Goal: Task Accomplishment & Management: Use online tool/utility

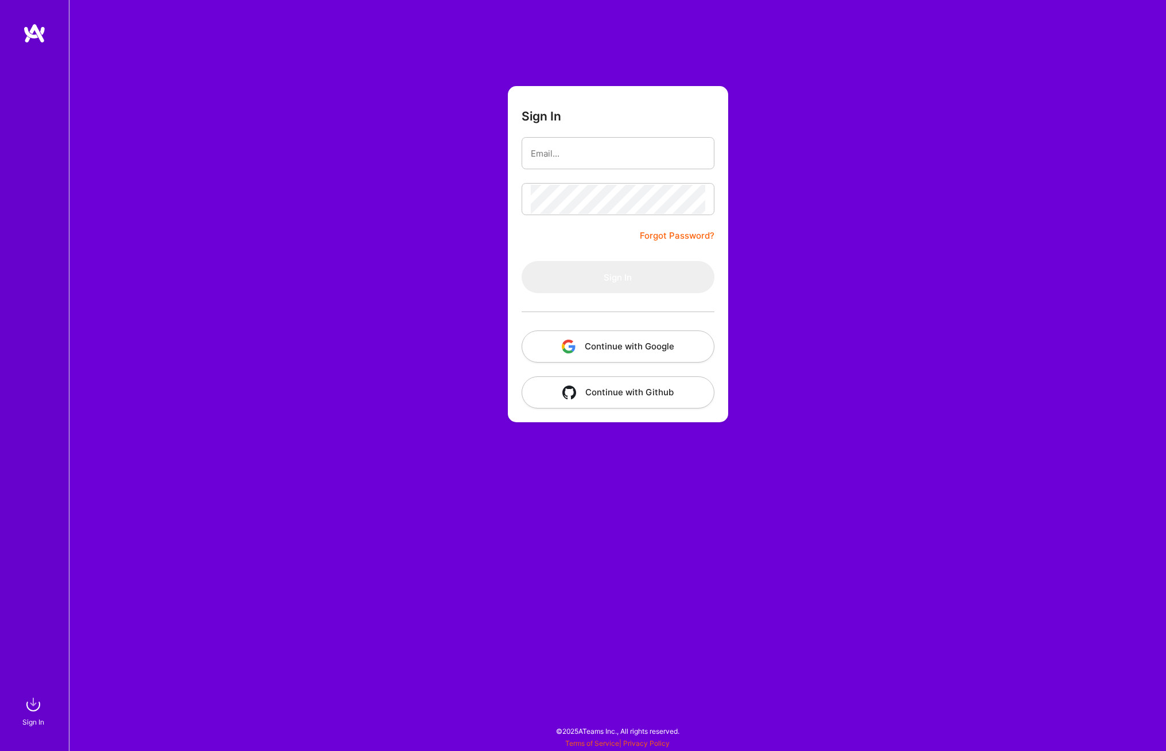
type input "[PERSON_NAME][EMAIL_ADDRESS][PERSON_NAME][DOMAIN_NAME]"
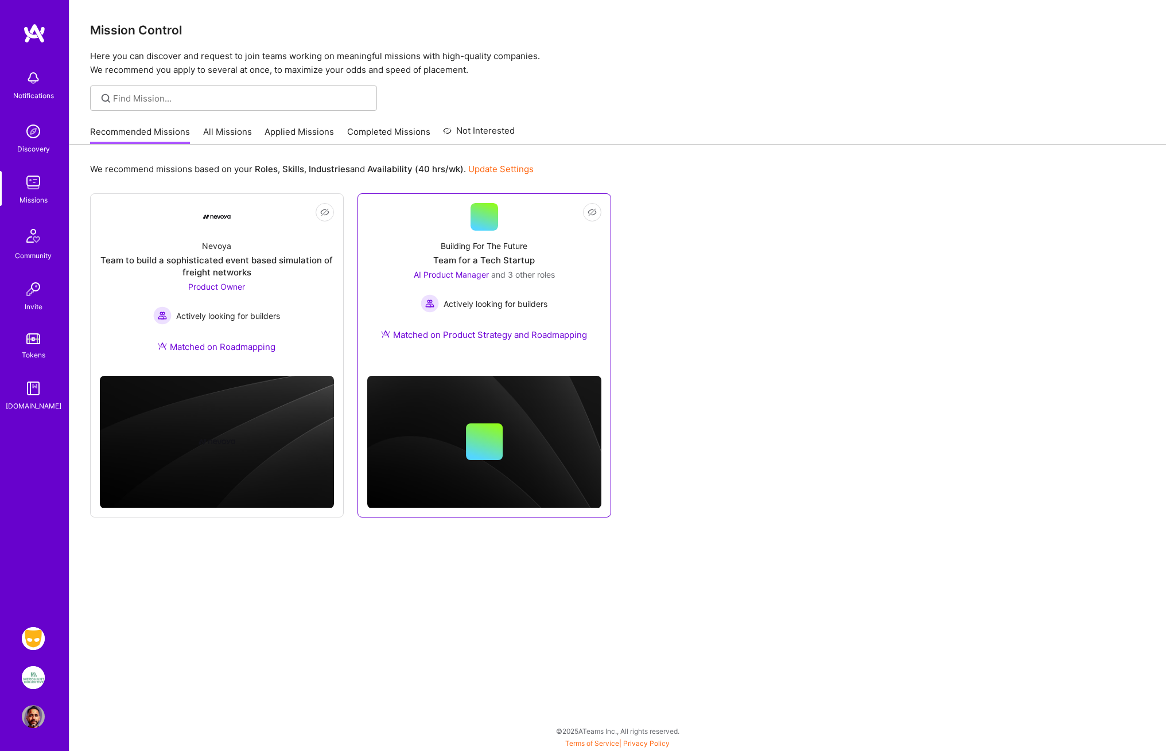
click at [487, 225] on div at bounding box center [485, 217] width 28 height 28
click at [223, 262] on div "Team to build a sophisticated event based simulation of freight networks" at bounding box center [217, 266] width 234 height 24
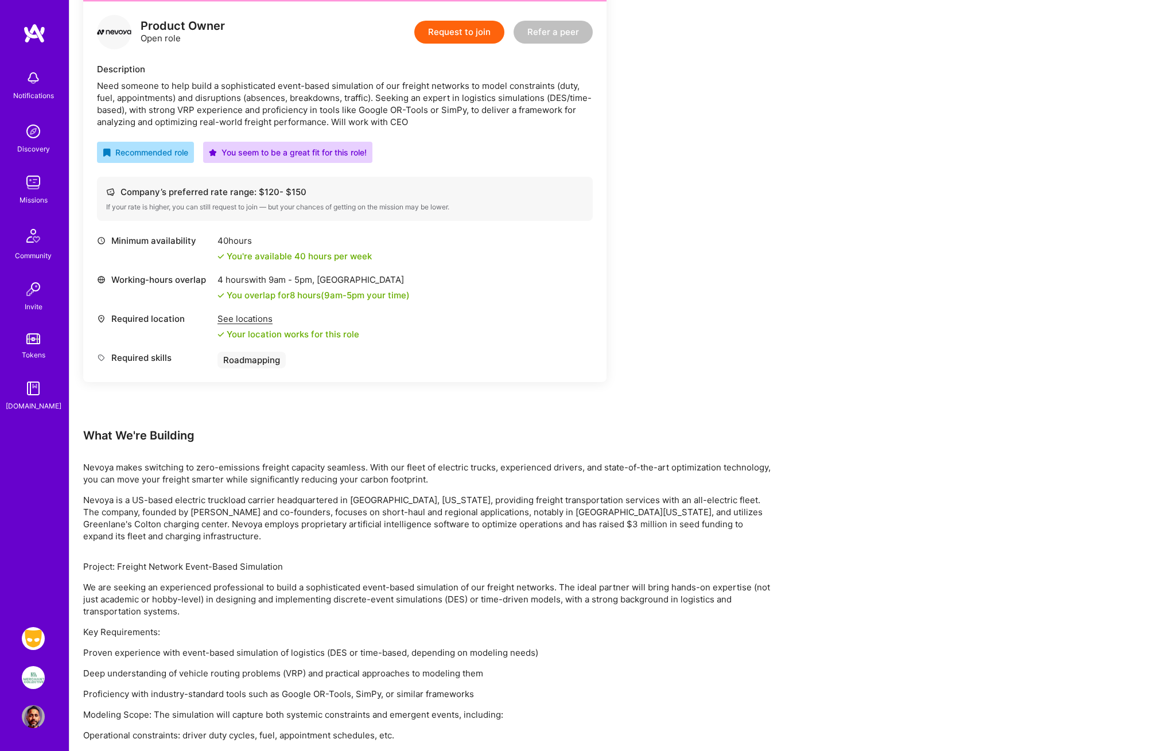
scroll to position [362, 0]
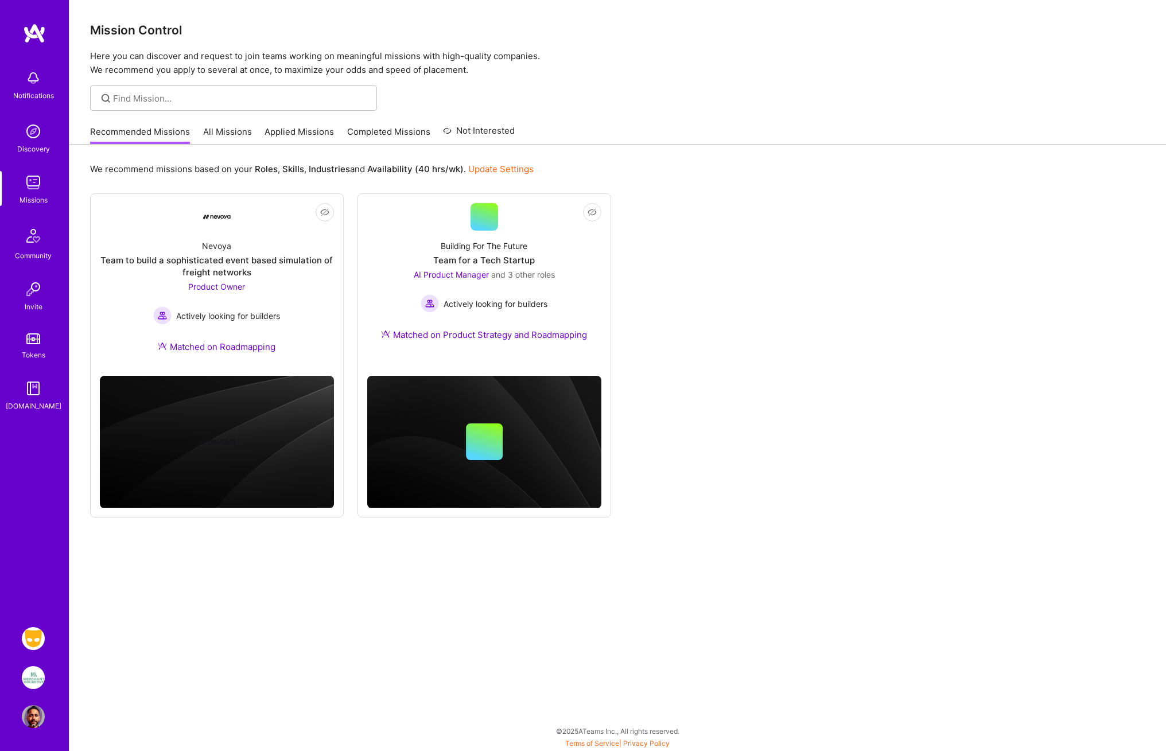
click at [30, 78] on img at bounding box center [33, 78] width 23 height 23
click at [30, 78] on div "Notifications Discovery Missions Community Invite Tokens [DOMAIN_NAME]" at bounding box center [34, 238] width 69 height 348
click at [37, 634] on img at bounding box center [33, 638] width 23 height 23
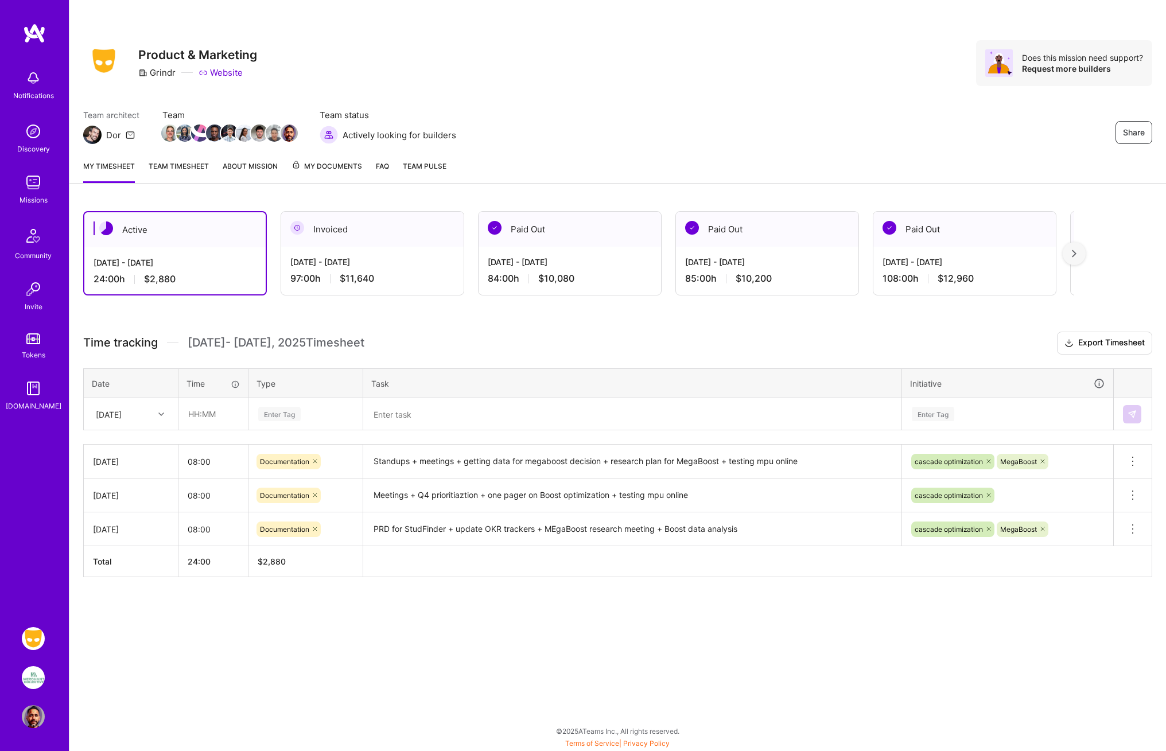
click at [160, 416] on icon at bounding box center [161, 414] width 6 height 6
click at [109, 511] on div "[DATE]" at bounding box center [130, 510] width 93 height 21
click at [199, 415] on input "text" at bounding box center [213, 414] width 68 height 30
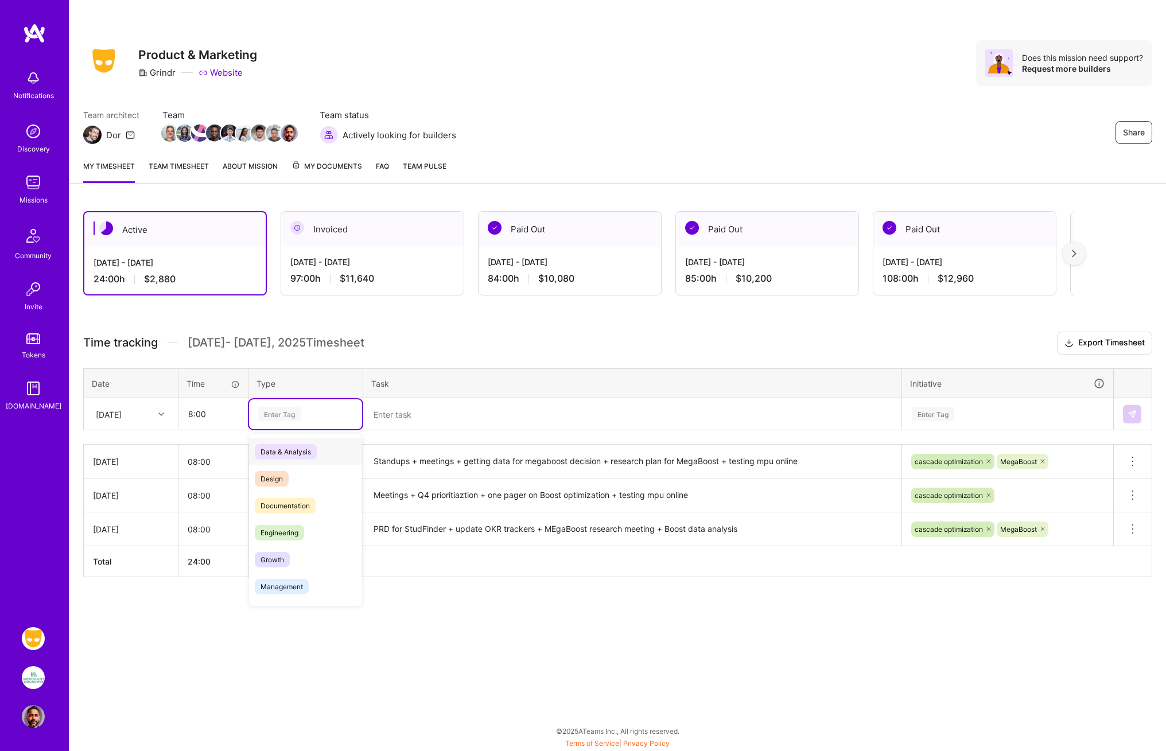
type input "08:00"
click at [282, 413] on div "Enter Tag" at bounding box center [279, 414] width 42 height 18
click at [279, 504] on span "Documentation" at bounding box center [285, 505] width 61 height 15
click at [385, 415] on textarea at bounding box center [632, 414] width 536 height 30
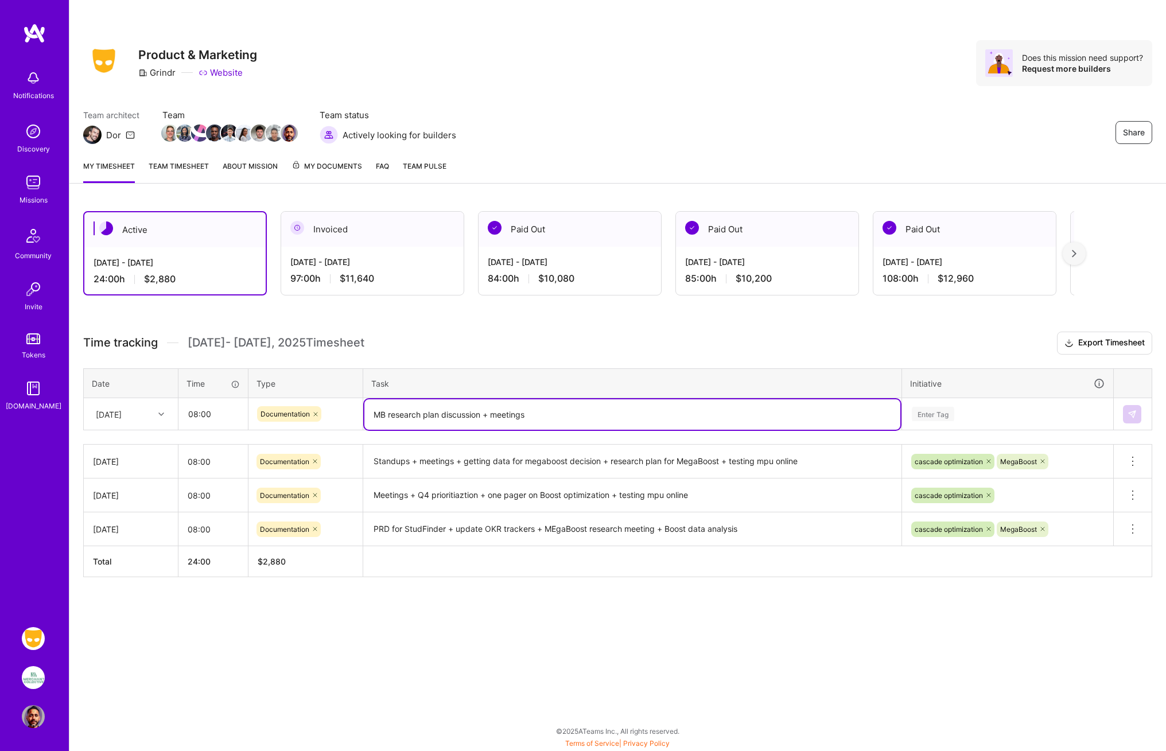
type textarea "MB research plan discussion + meetings"
click at [941, 417] on div "Enter Tag" at bounding box center [933, 414] width 42 height 18
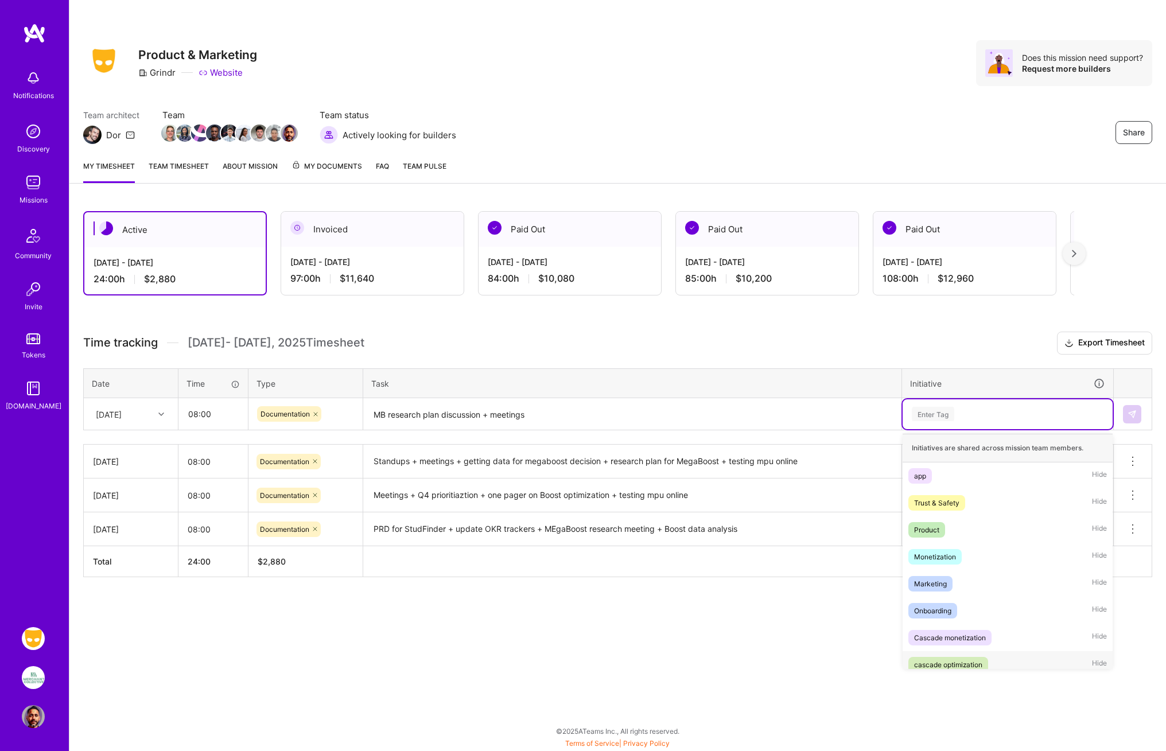
click at [940, 662] on div "cascade optimization" at bounding box center [948, 665] width 68 height 12
click at [1019, 407] on div "cascade optimization" at bounding box center [1008, 414] width 194 height 18
click at [950, 663] on div "MegaBoost" at bounding box center [932, 665] width 37 height 12
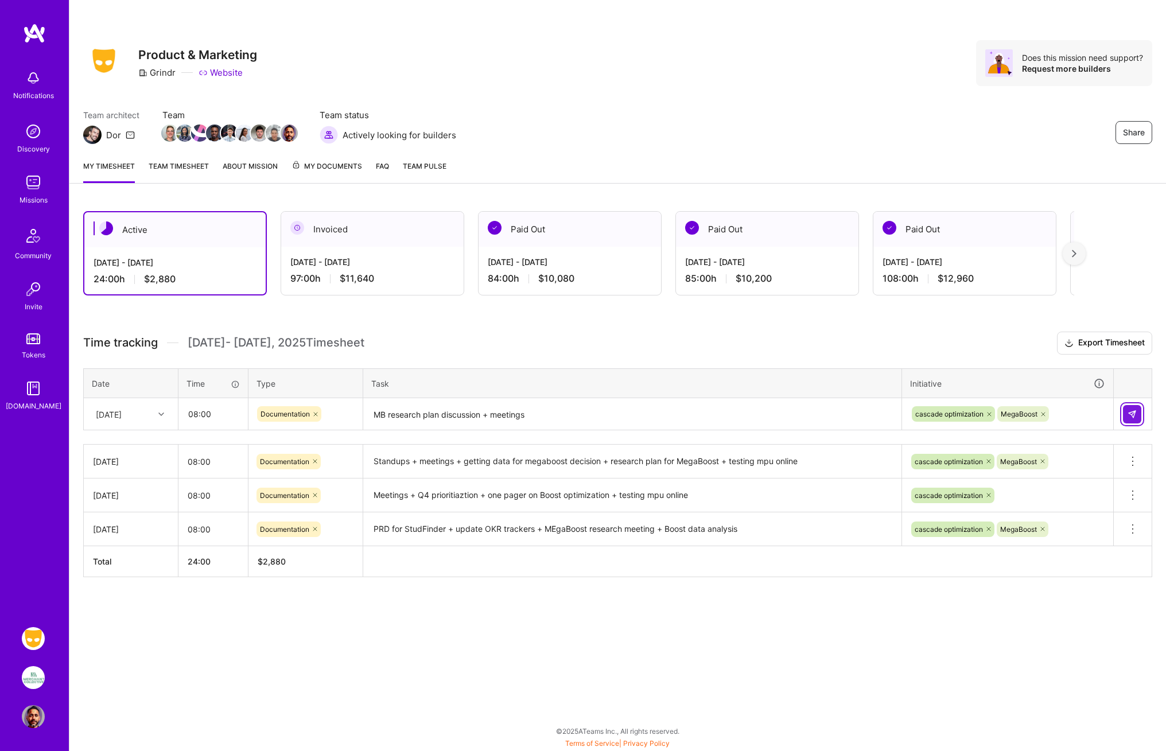
click at [1135, 415] on img at bounding box center [1132, 414] width 9 height 9
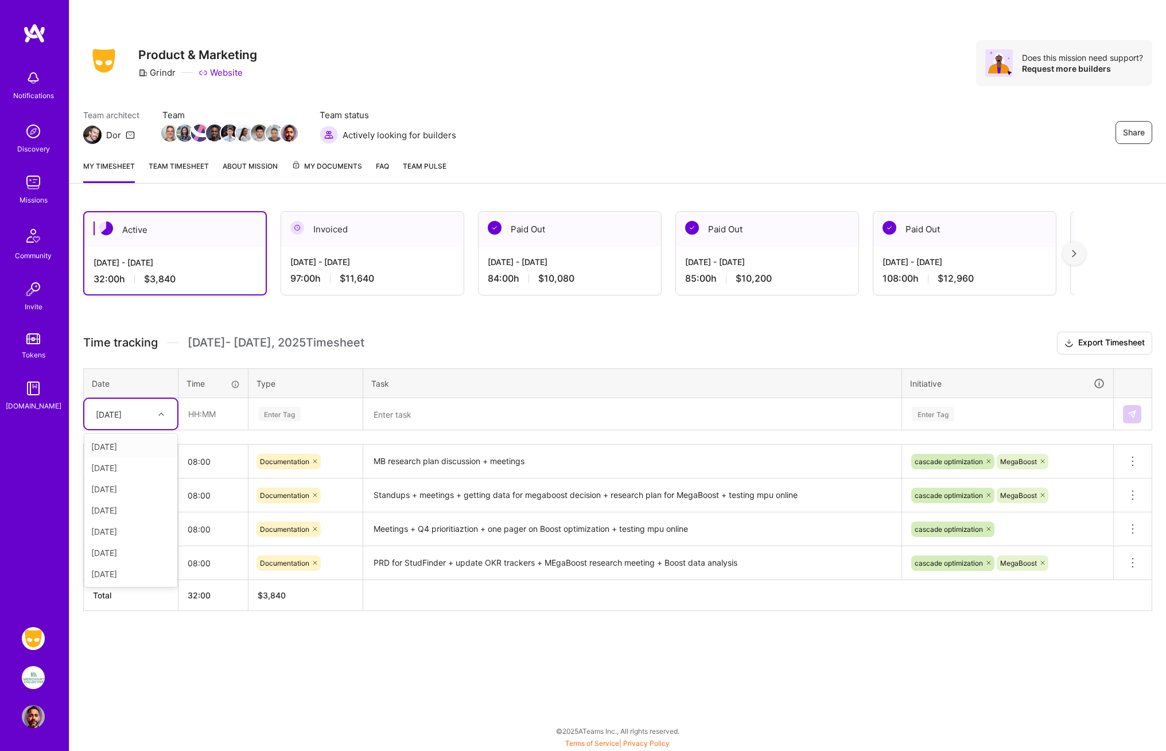
click at [160, 417] on div at bounding box center [163, 414] width 18 height 15
click at [125, 553] on div "[DATE]" at bounding box center [130, 552] width 93 height 21
click at [197, 416] on input "text" at bounding box center [213, 414] width 68 height 30
type input "08:00"
click at [274, 411] on div "Enter Tag" at bounding box center [279, 414] width 42 height 18
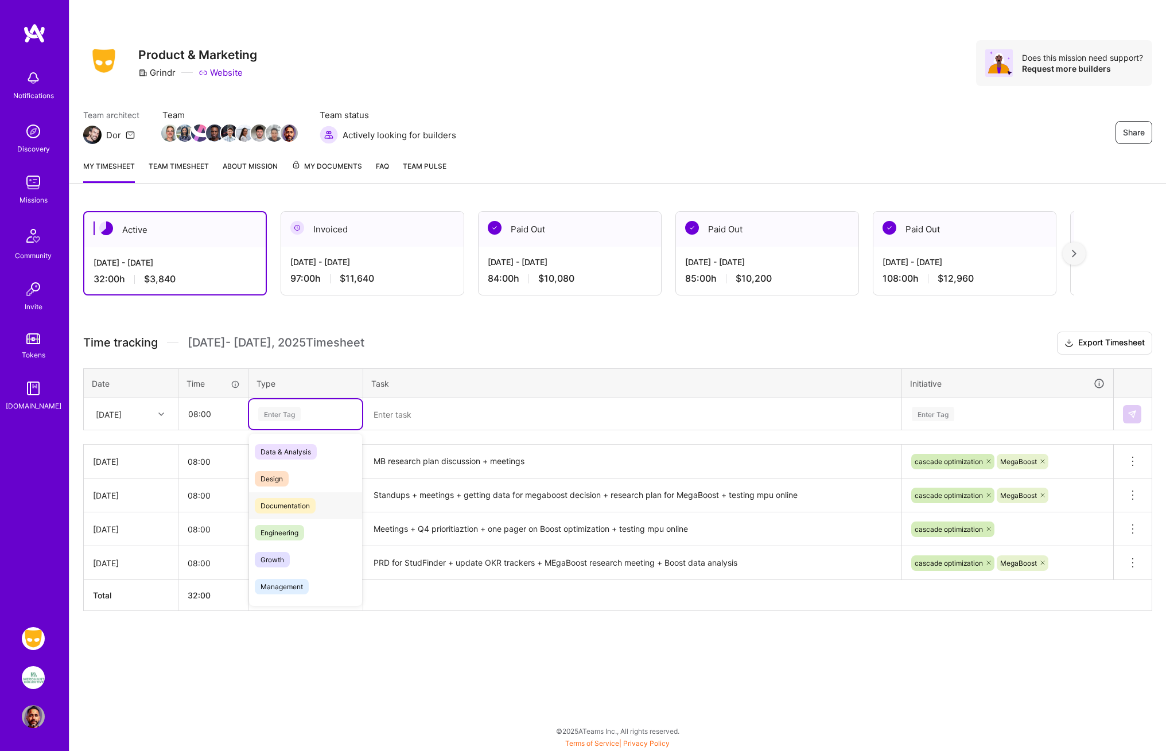
click at [280, 507] on span "Documentation" at bounding box center [285, 505] width 61 height 15
click at [389, 419] on textarea at bounding box center [632, 414] width 536 height 30
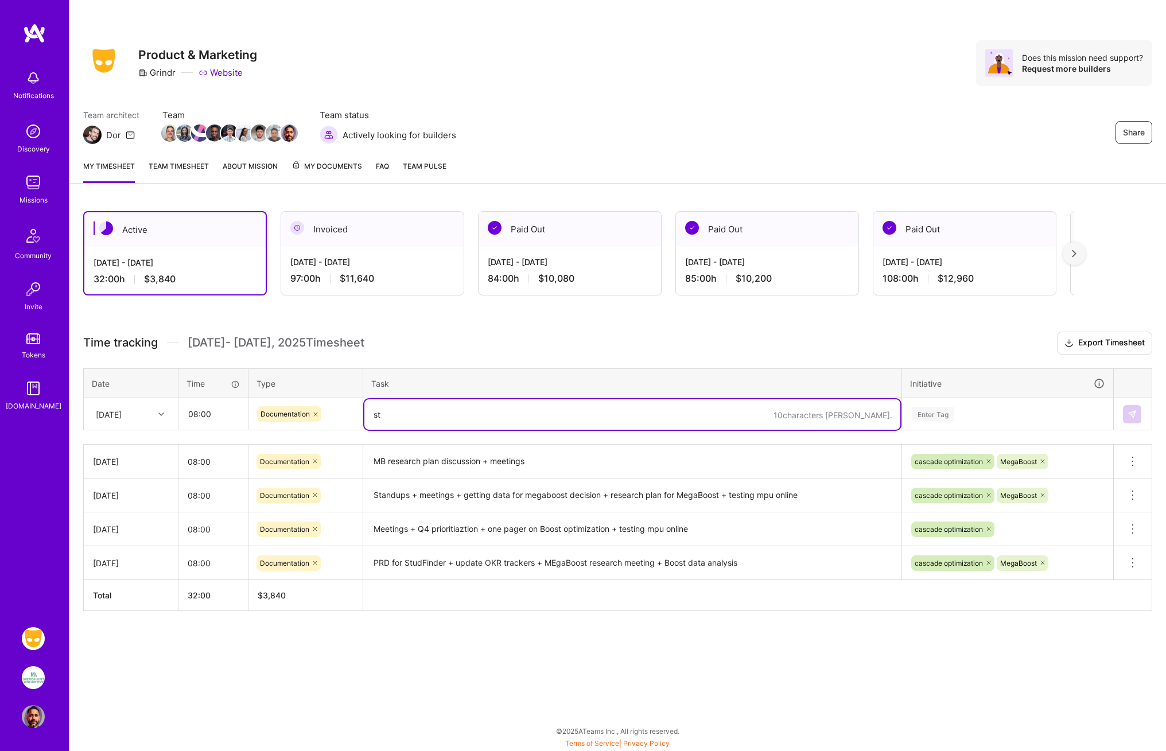
type textarea "s"
type textarea "d"
type textarea "flesh out build and rollout plan for Studfinder experiment + revenue meetings"
click at [947, 410] on div "Enter Tag" at bounding box center [933, 414] width 42 height 18
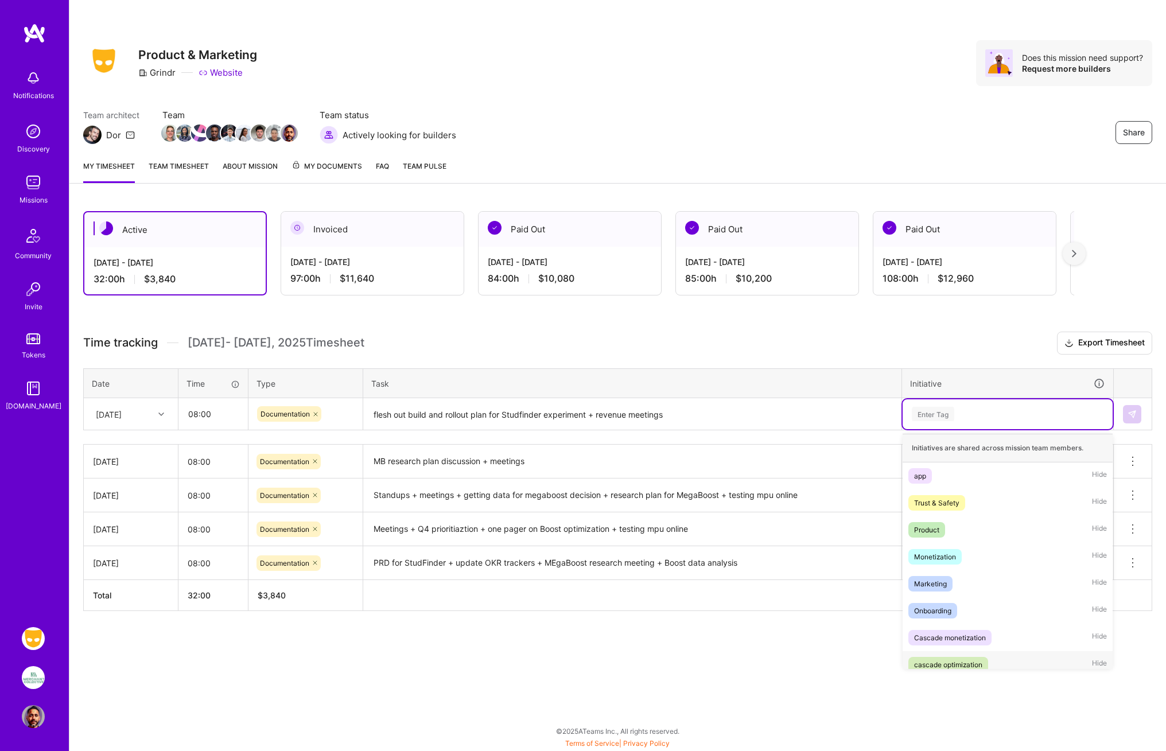
click at [939, 664] on div "cascade optimization" at bounding box center [948, 665] width 68 height 12
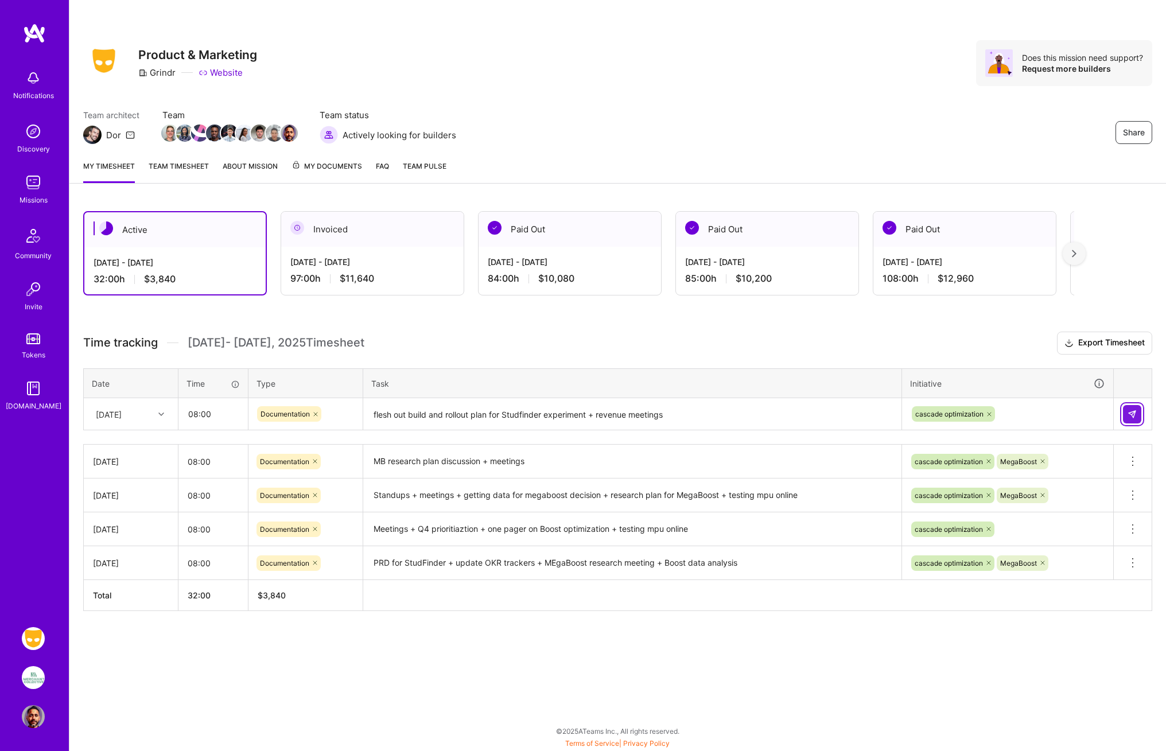
click at [1130, 414] on img at bounding box center [1132, 414] width 9 height 9
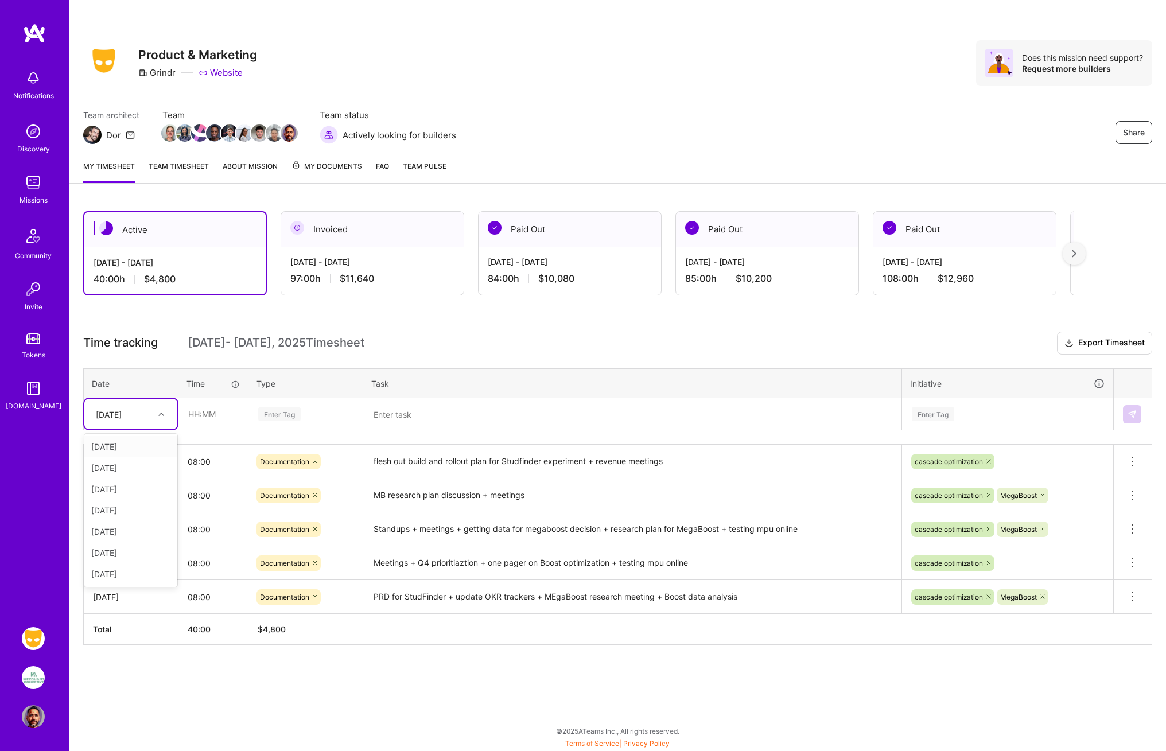
click at [161, 418] on div at bounding box center [163, 414] width 18 height 15
click at [134, 577] on div "[DATE]" at bounding box center [130, 574] width 93 height 21
click at [197, 414] on input "text" at bounding box center [213, 414] width 68 height 30
type input "08:00"
click at [277, 415] on div "Enter Tag" at bounding box center [279, 414] width 42 height 18
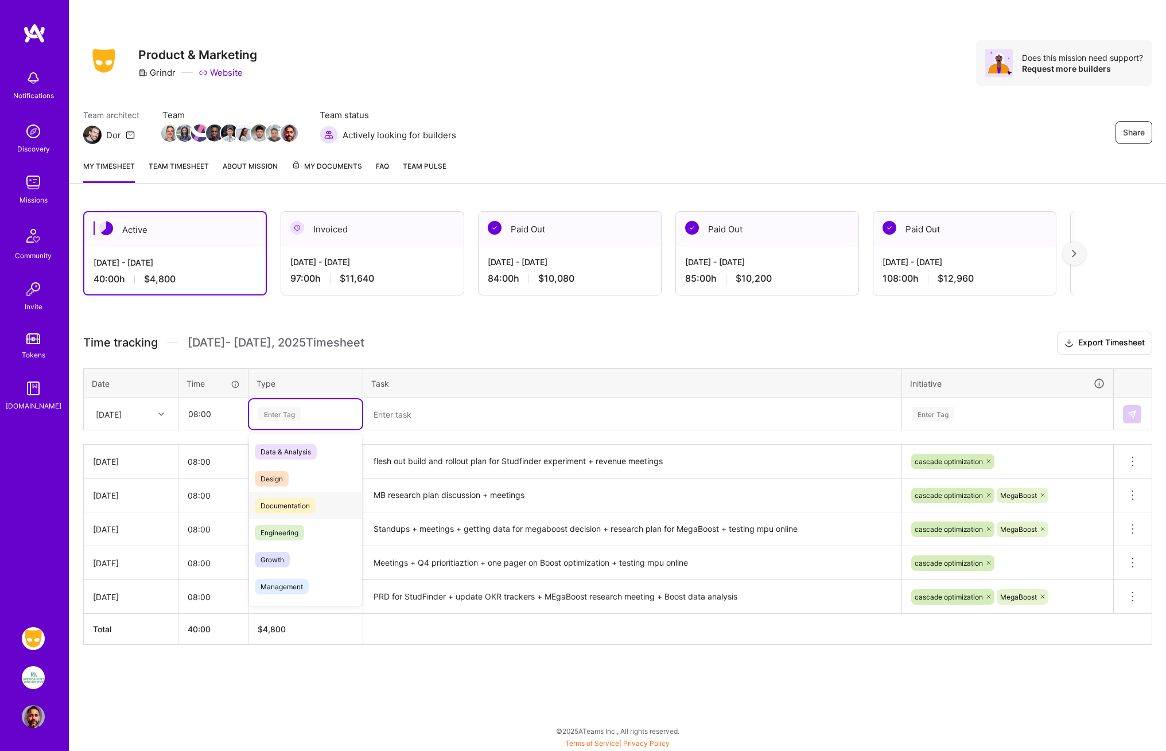
click at [288, 509] on span "Documentation" at bounding box center [285, 505] width 61 height 15
click at [385, 415] on textarea at bounding box center [632, 414] width 536 height 30
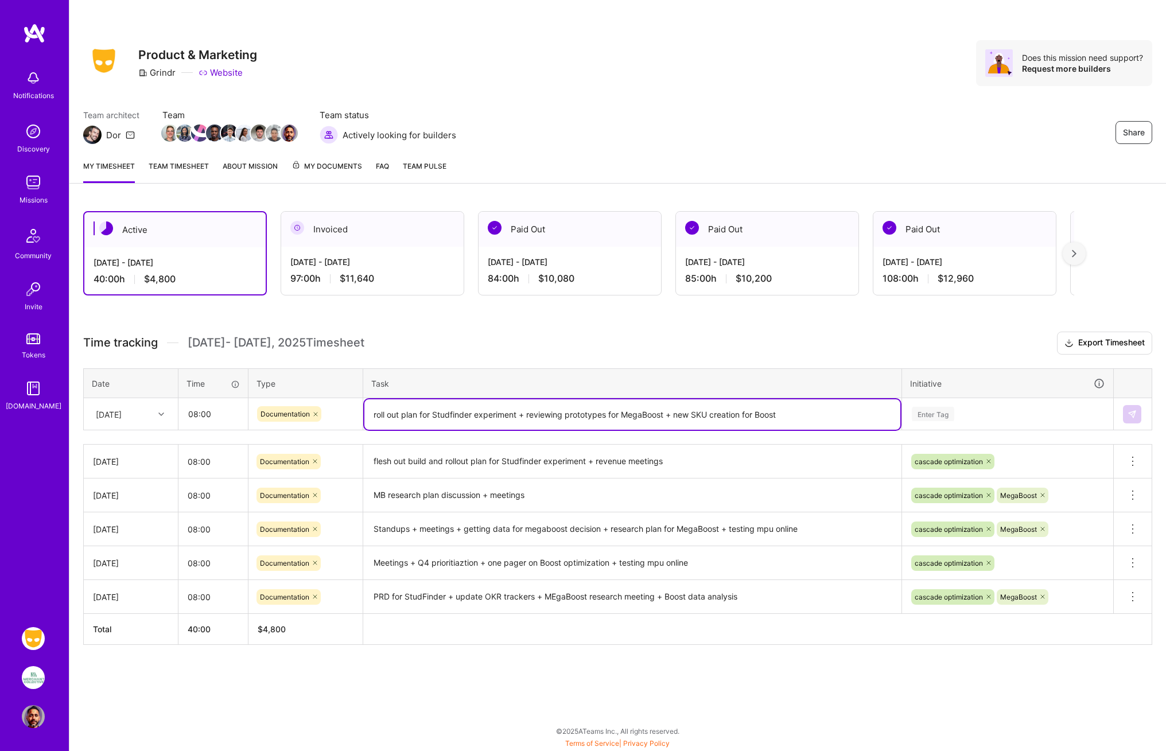
type textarea "roll out plan for Studfinder experiment + reviewing prototypes for MegaBoost + …"
click at [939, 419] on div "Enter Tag" at bounding box center [933, 414] width 42 height 18
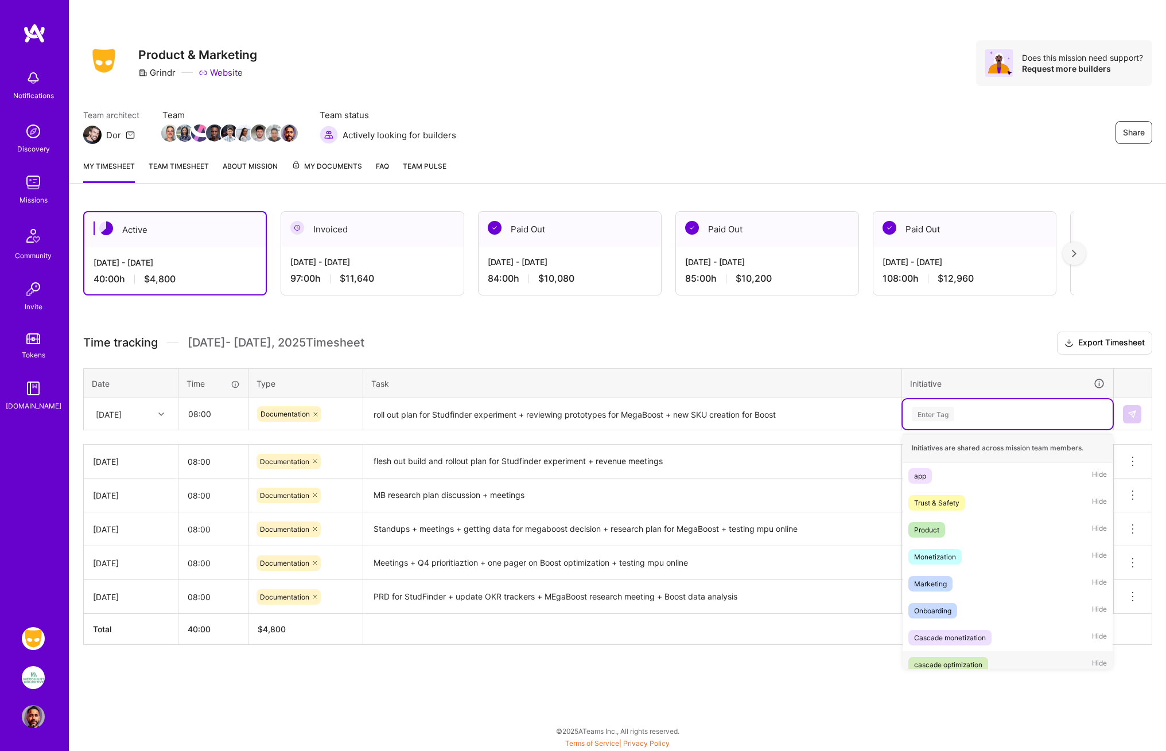
click at [953, 667] on div "cascade optimization" at bounding box center [948, 665] width 68 height 12
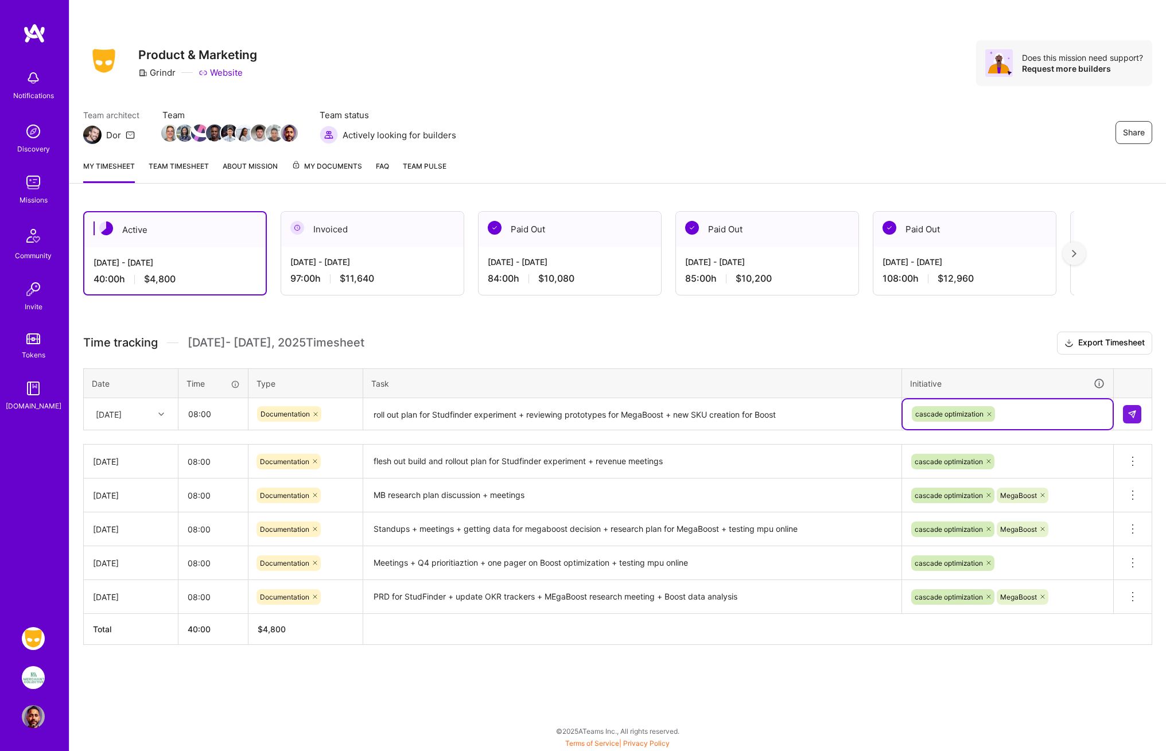
click at [1020, 411] on div "cascade optimization" at bounding box center [1008, 414] width 194 height 18
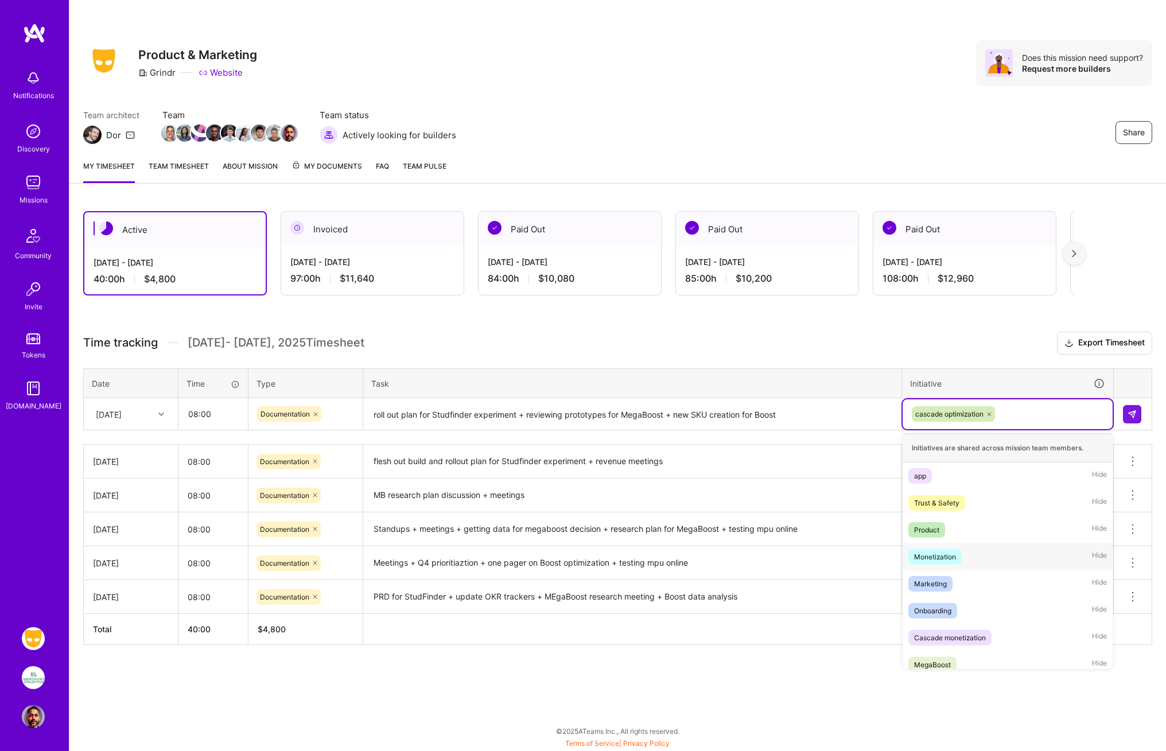
scroll to position [9, 0]
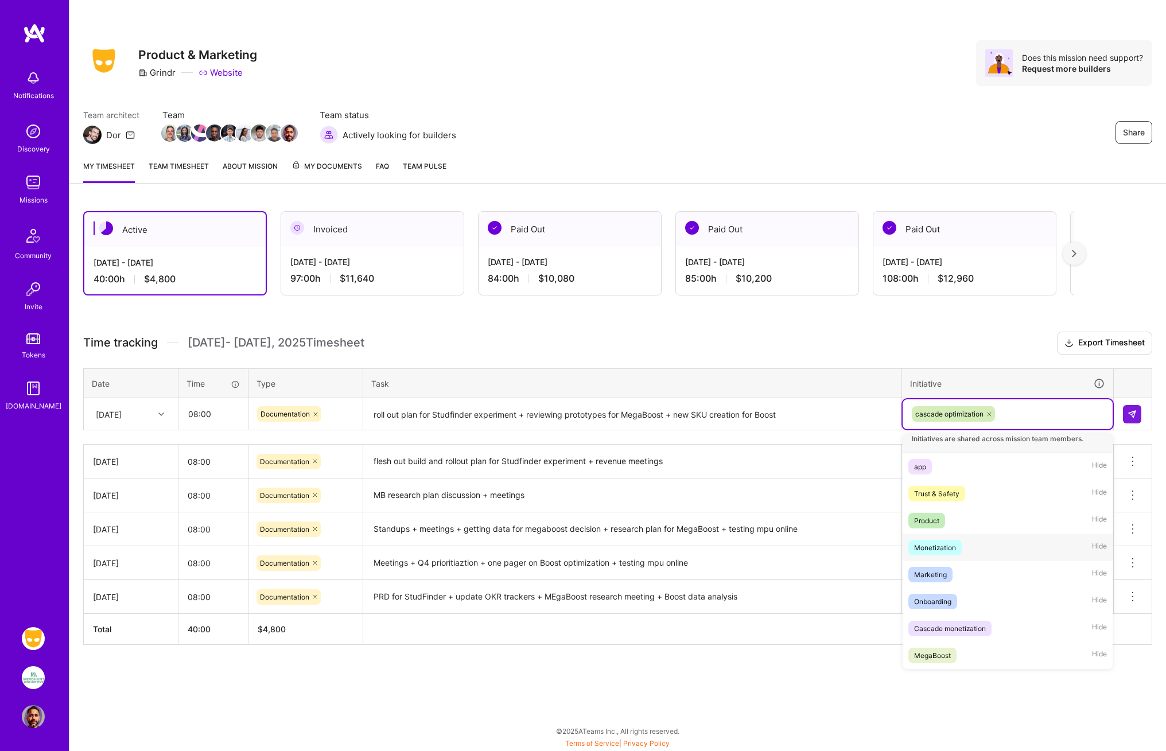
click at [961, 547] on span "Monetization" at bounding box center [934, 547] width 53 height 15
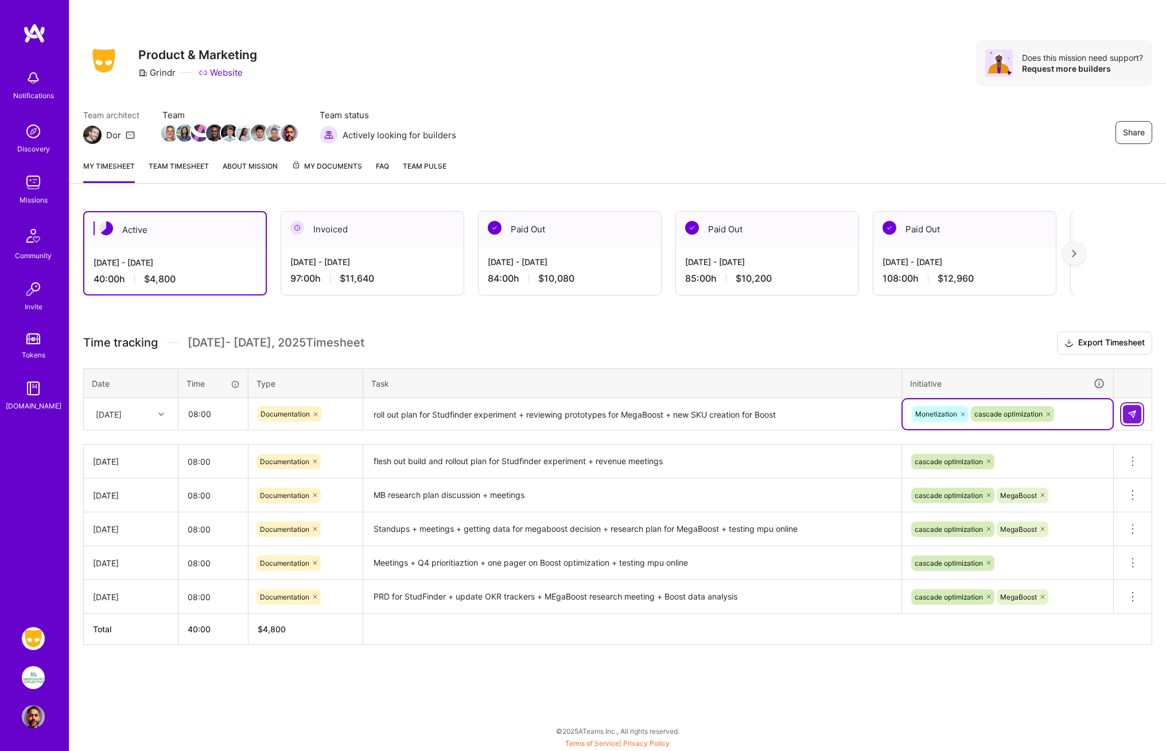
click at [1135, 411] on img at bounding box center [1132, 414] width 9 height 9
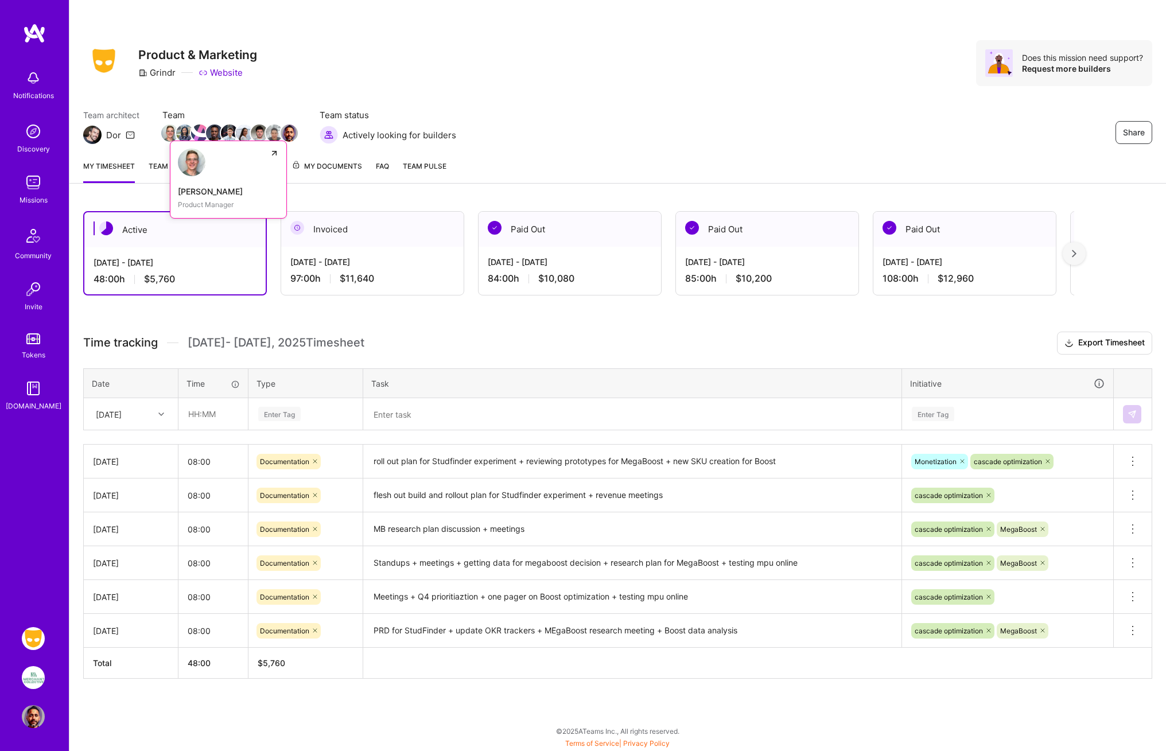
click at [204, 192] on div "[PERSON_NAME]" at bounding box center [228, 191] width 101 height 12
click at [271, 133] on img at bounding box center [274, 133] width 17 height 17
click at [40, 35] on img at bounding box center [34, 33] width 23 height 21
